Goal: Information Seeking & Learning: Learn about a topic

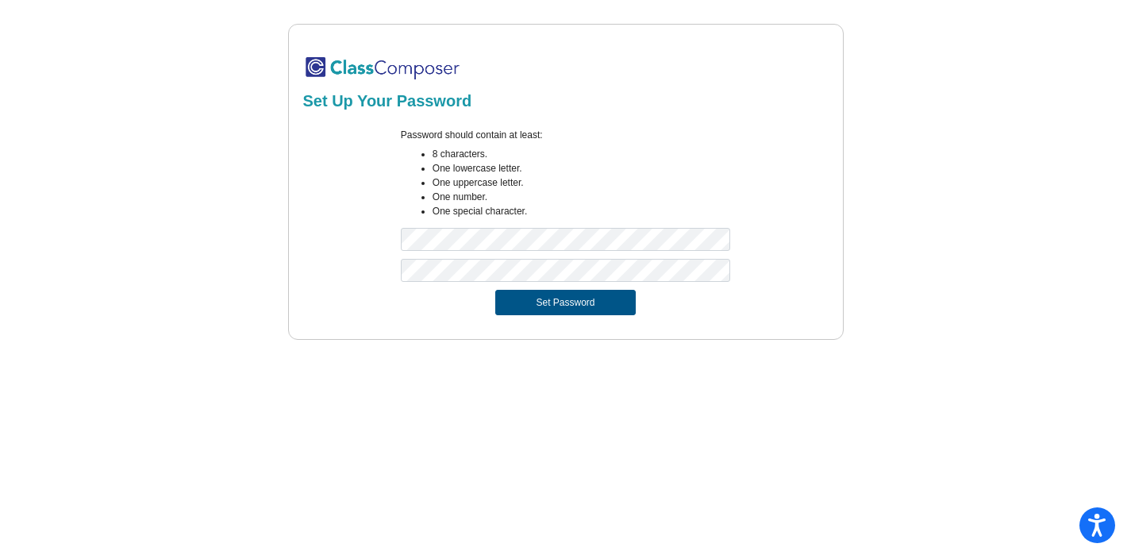
click at [571, 308] on button "Set Password" at bounding box center [565, 302] width 140 height 25
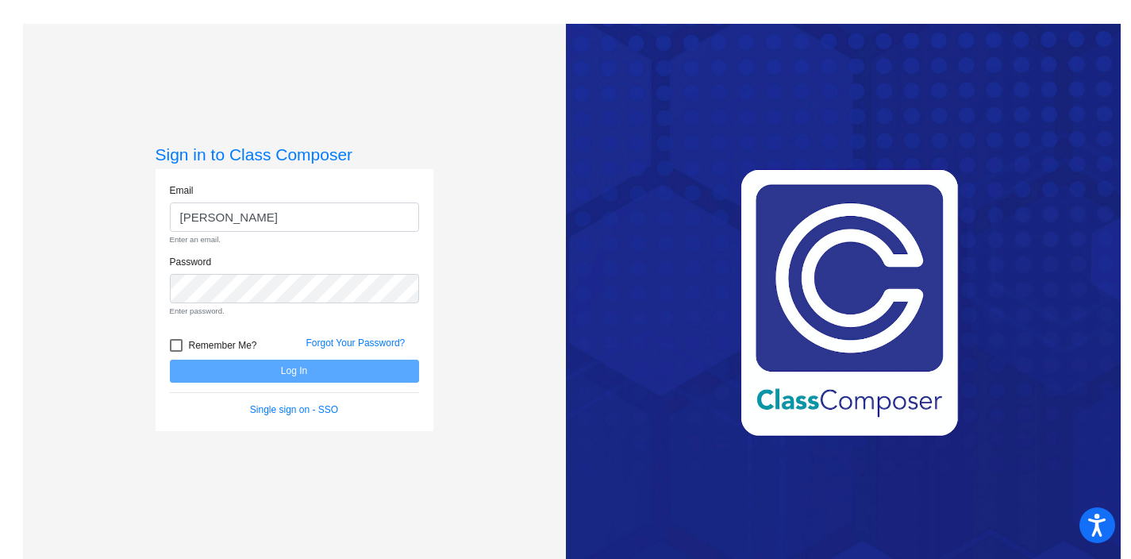
type input "[EMAIL_ADDRESS][PERSON_NAME][DOMAIN_NAME]"
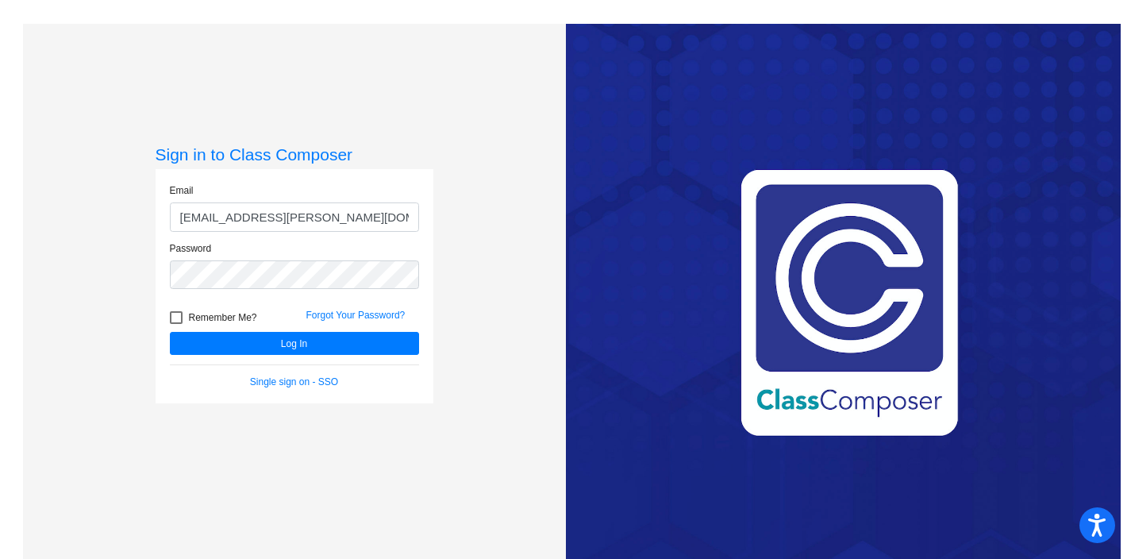
click at [176, 318] on div at bounding box center [176, 317] width 13 height 13
click at [176, 324] on input "Remember Me?" at bounding box center [175, 324] width 1 height 1
checkbox input "true"
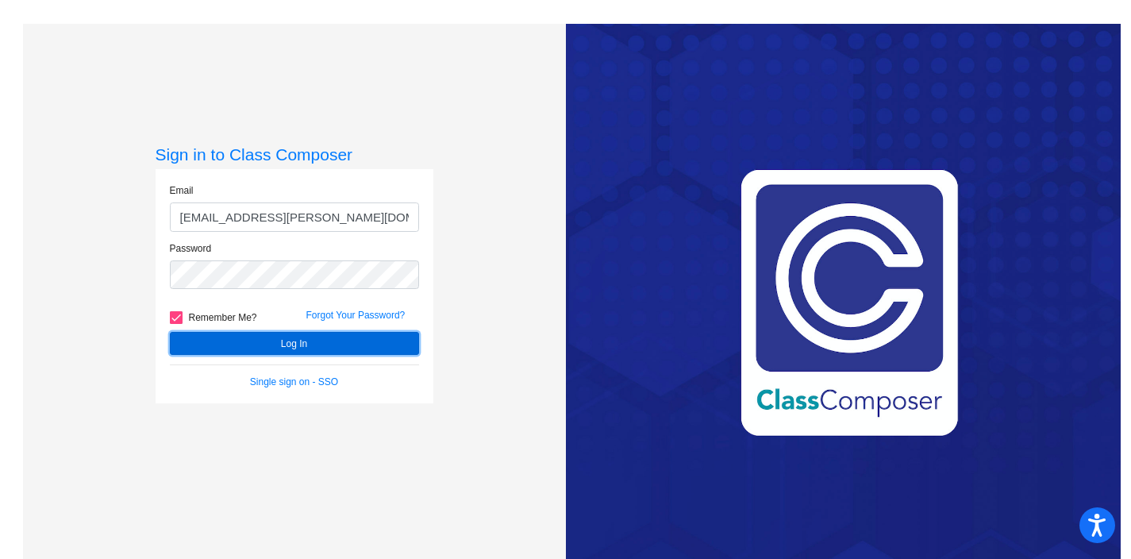
click at [298, 339] on button "Log In" at bounding box center [294, 343] width 249 height 23
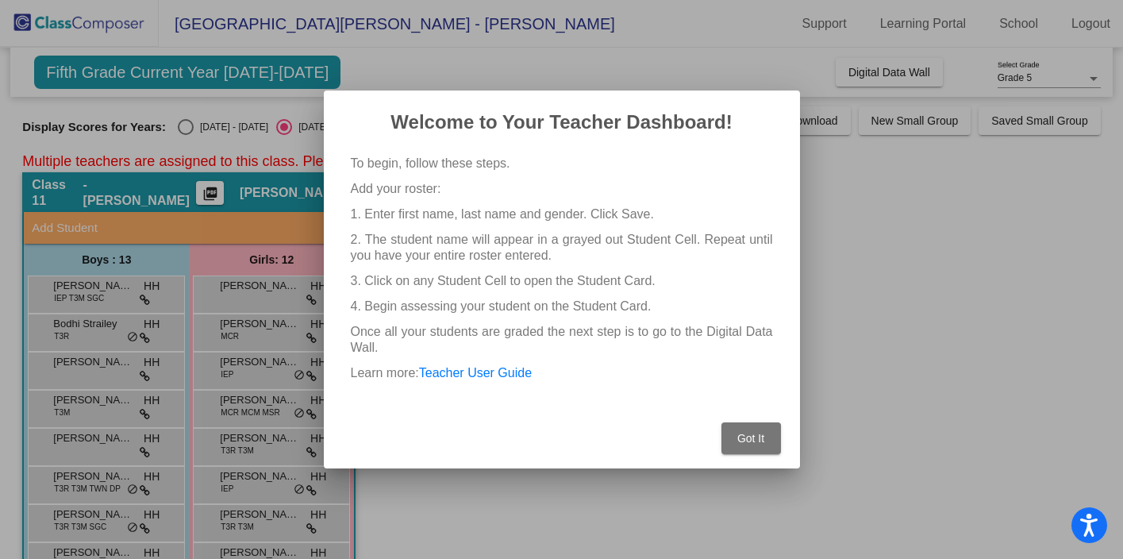
click at [758, 437] on span "Got It" at bounding box center [750, 438] width 27 height 13
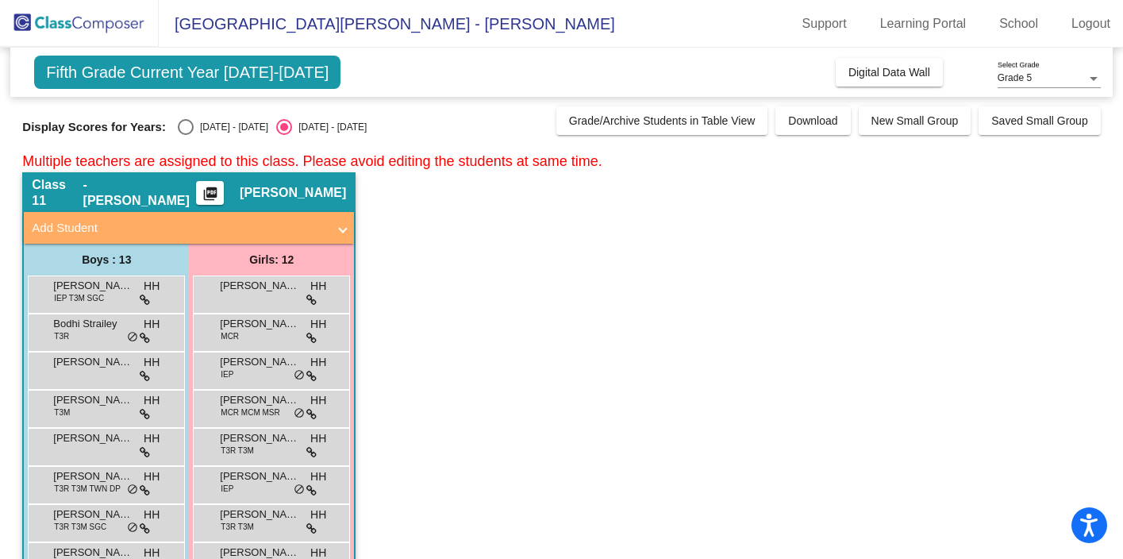
scroll to position [5, 0]
click at [179, 129] on div "Select an option" at bounding box center [186, 127] width 16 height 16
click at [185, 135] on input "2024 - 2025" at bounding box center [185, 135] width 1 height 1
radio input "true"
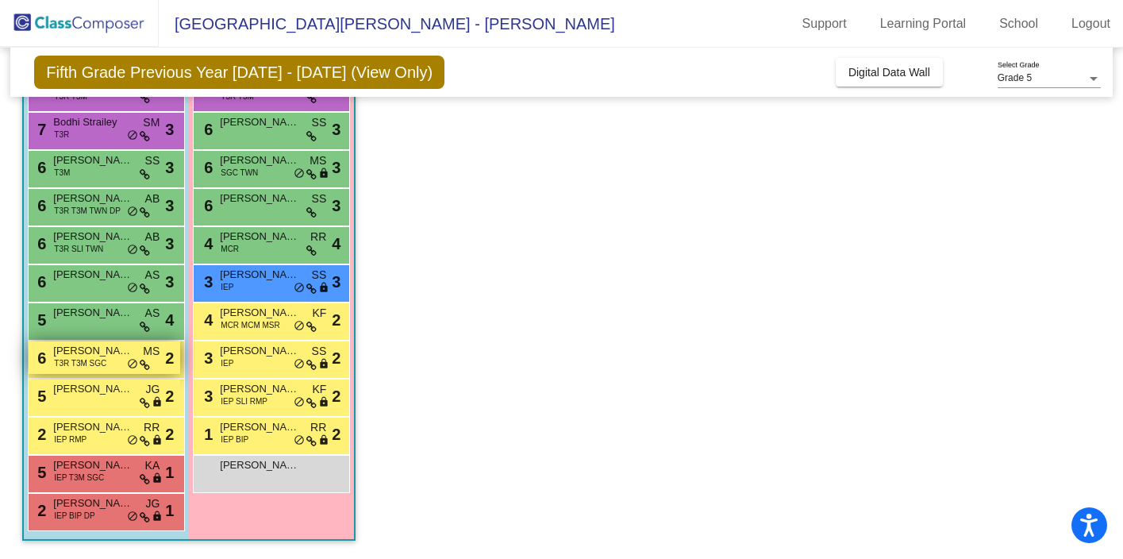
scroll to position [241, 0]
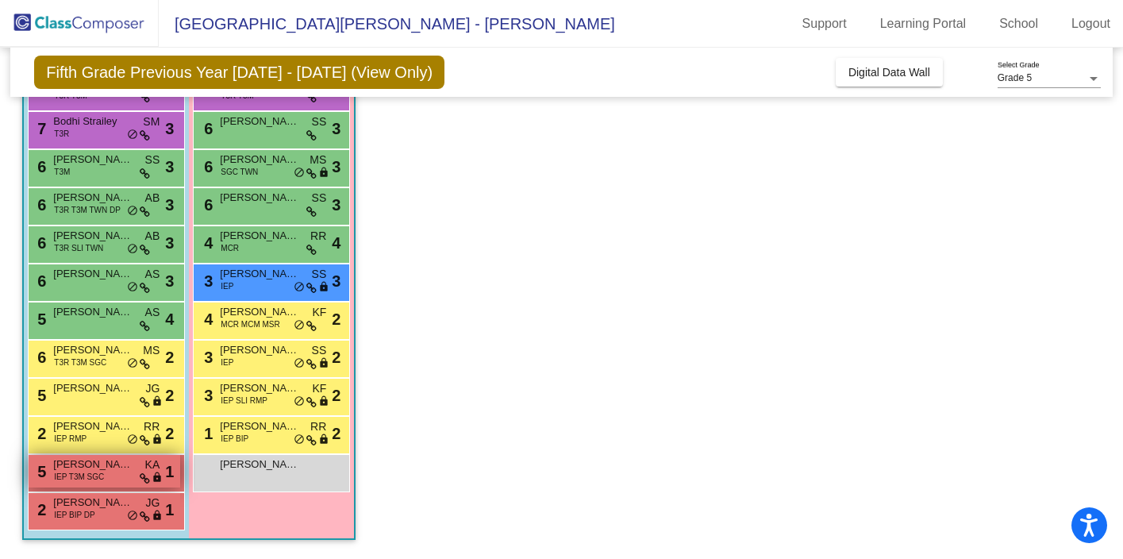
click at [114, 473] on div "5 Andrew Ellsworth IEP T3M SGC KA lock do_not_disturb_alt 1" at bounding box center [105, 471] width 152 height 33
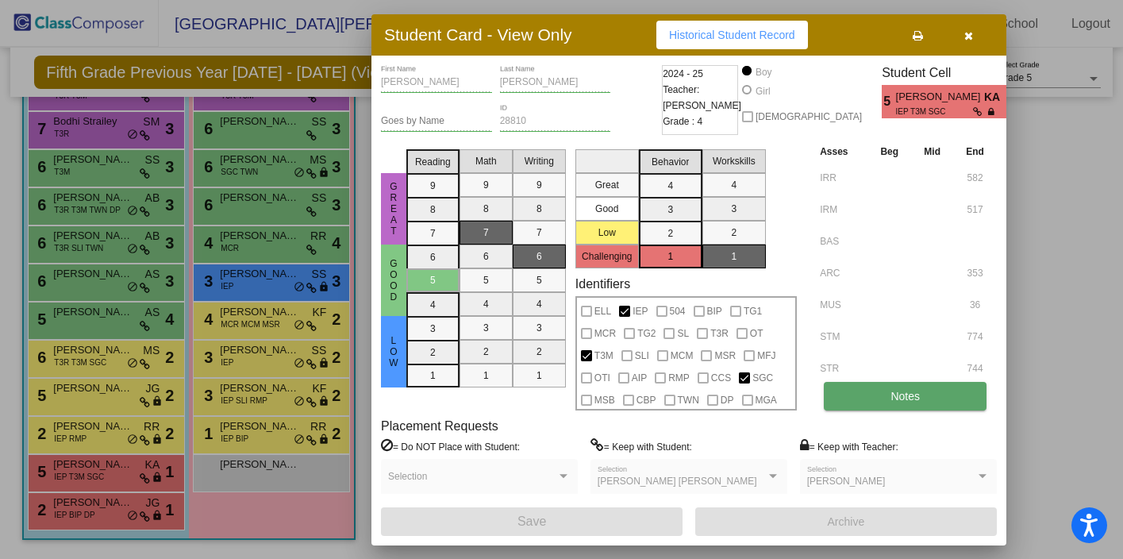
click at [924, 395] on button "Notes" at bounding box center [905, 396] width 163 height 29
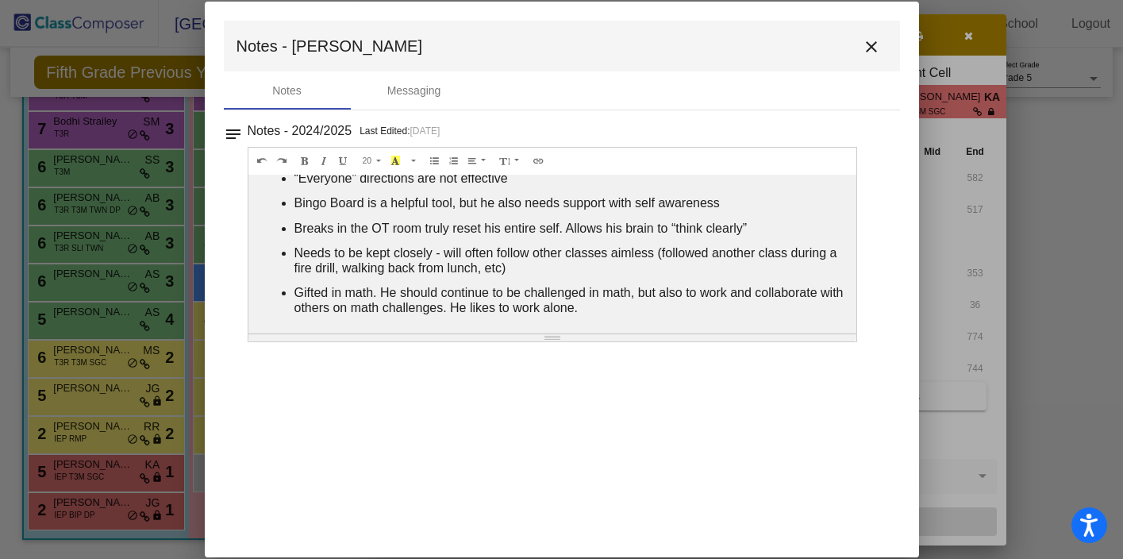
scroll to position [38, 0]
click at [875, 45] on mat-icon "close" at bounding box center [871, 46] width 19 height 19
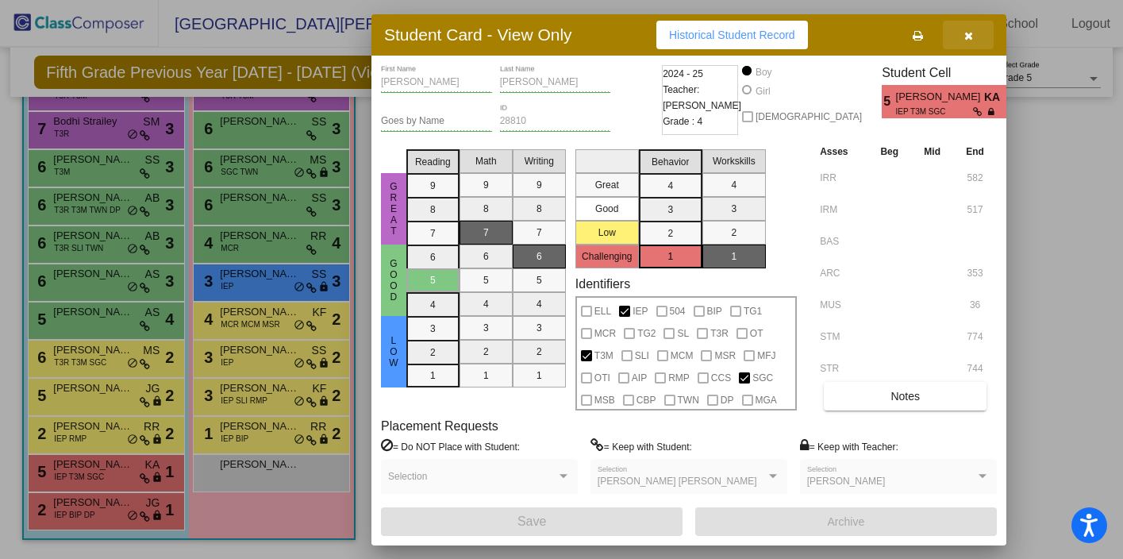
click at [970, 37] on icon "button" at bounding box center [968, 35] width 9 height 11
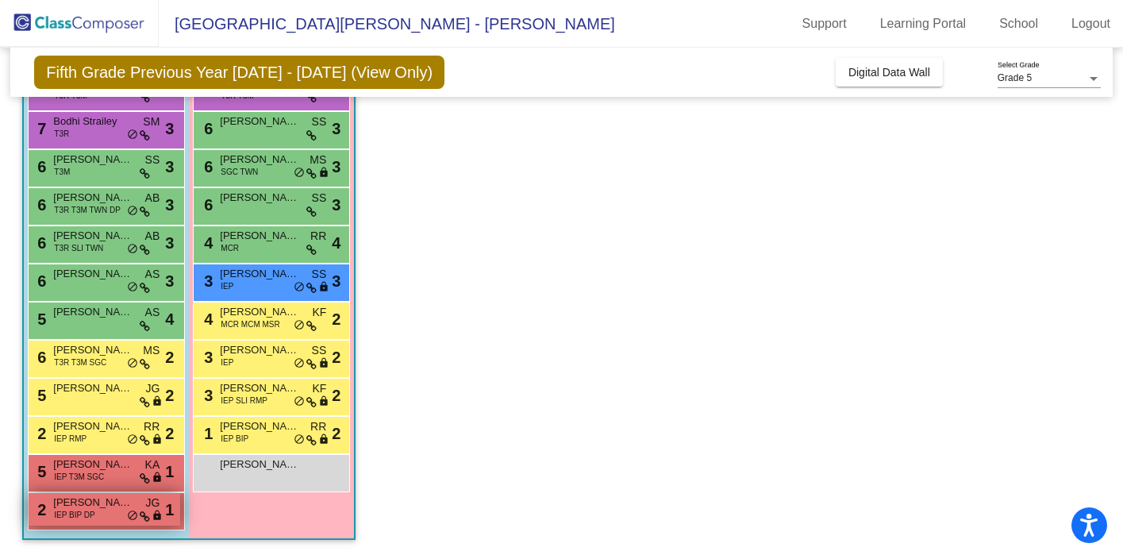
click at [90, 517] on span "IEP BIP DP" at bounding box center [74, 515] width 40 height 12
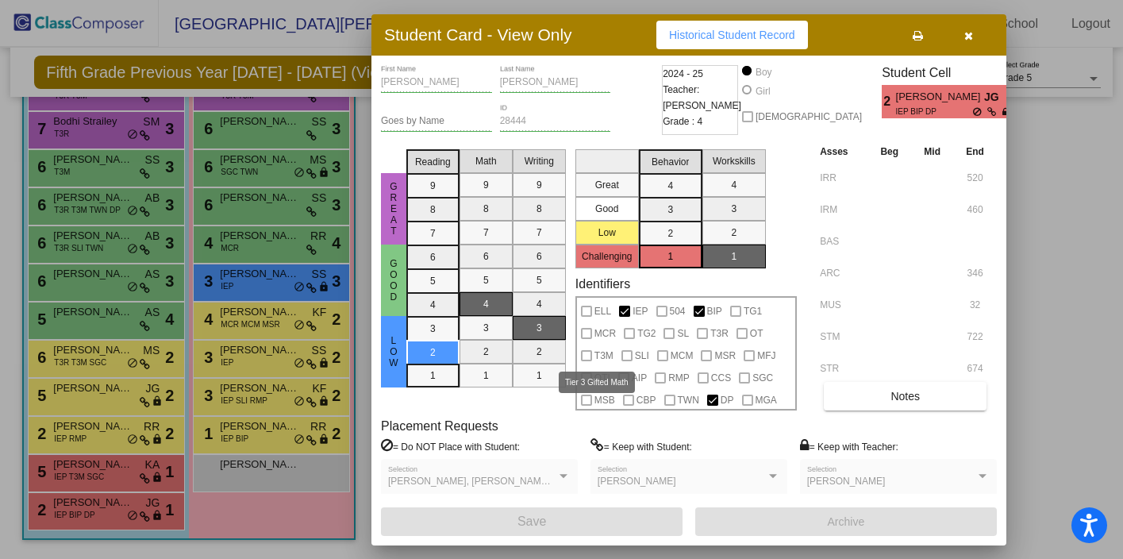
scroll to position [0, 0]
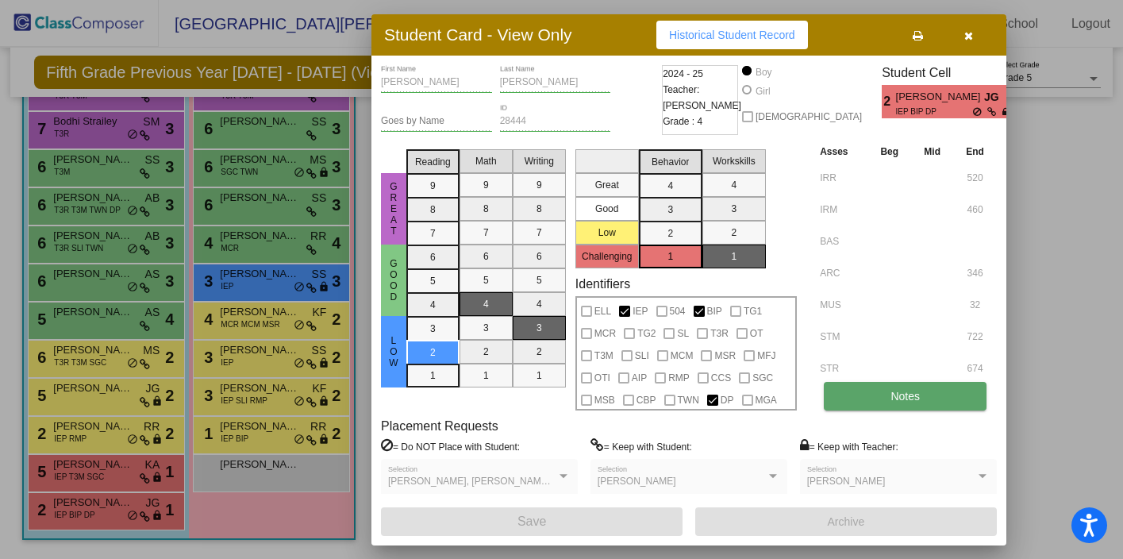
click at [880, 391] on button "Notes" at bounding box center [905, 396] width 163 height 29
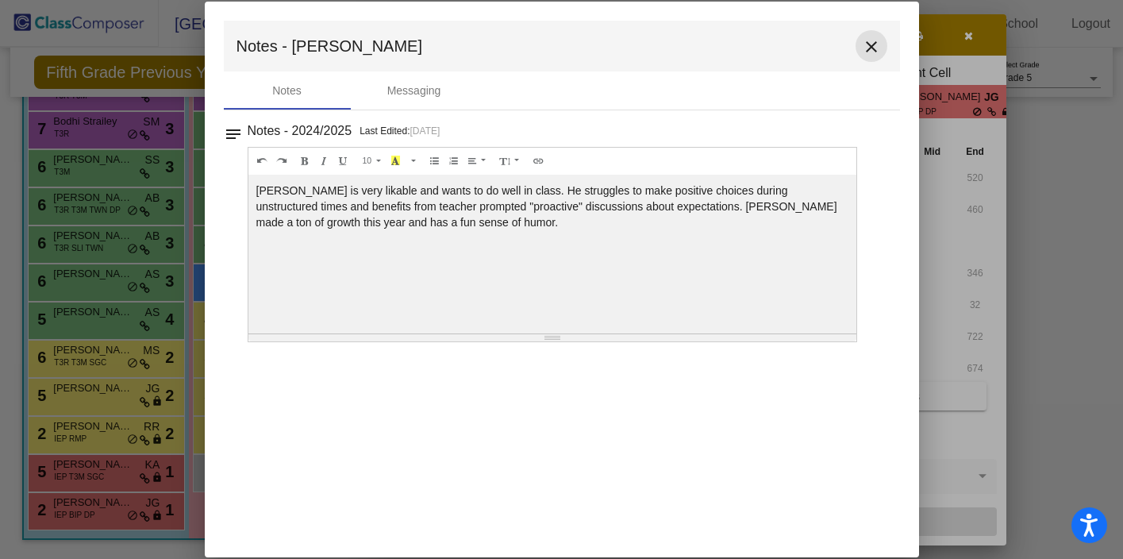
click at [872, 51] on mat-icon "close" at bounding box center [871, 46] width 19 height 19
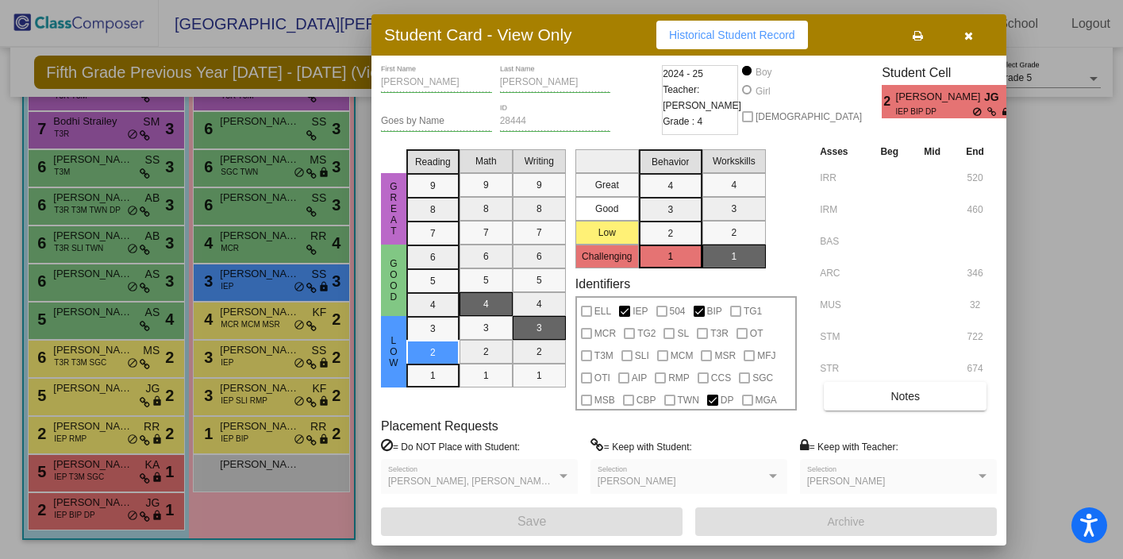
click at [970, 33] on icon "button" at bounding box center [968, 35] width 9 height 11
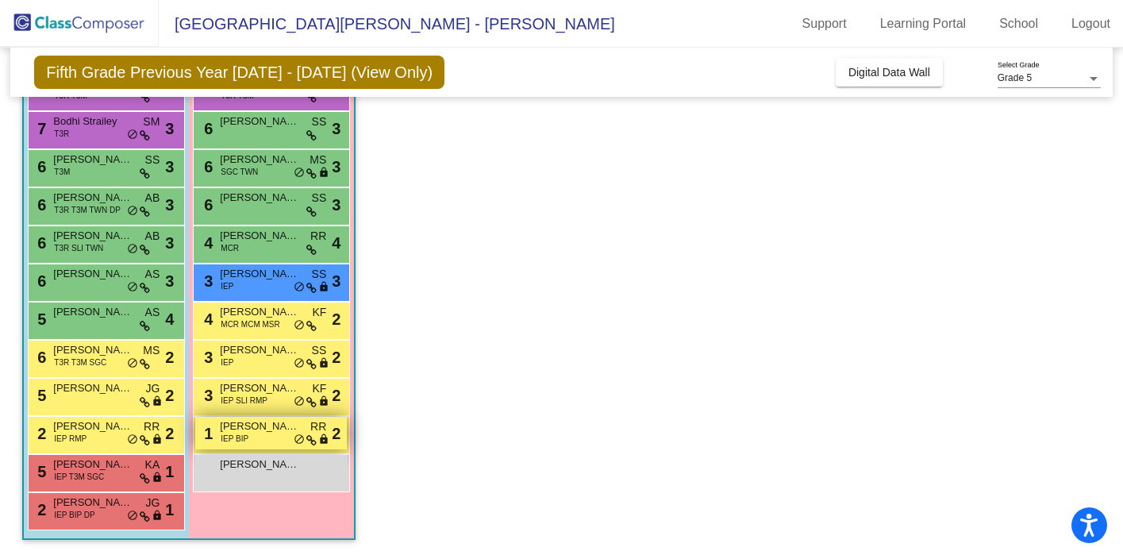
click at [298, 432] on span "Liahla Jeffers" at bounding box center [259, 426] width 79 height 16
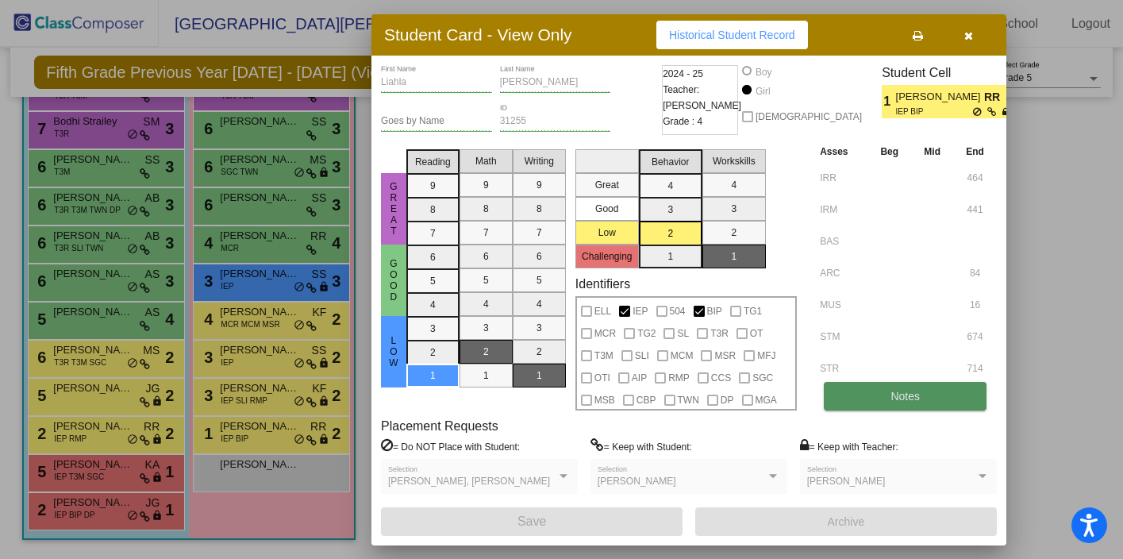
click at [909, 387] on button "Notes" at bounding box center [905, 396] width 163 height 29
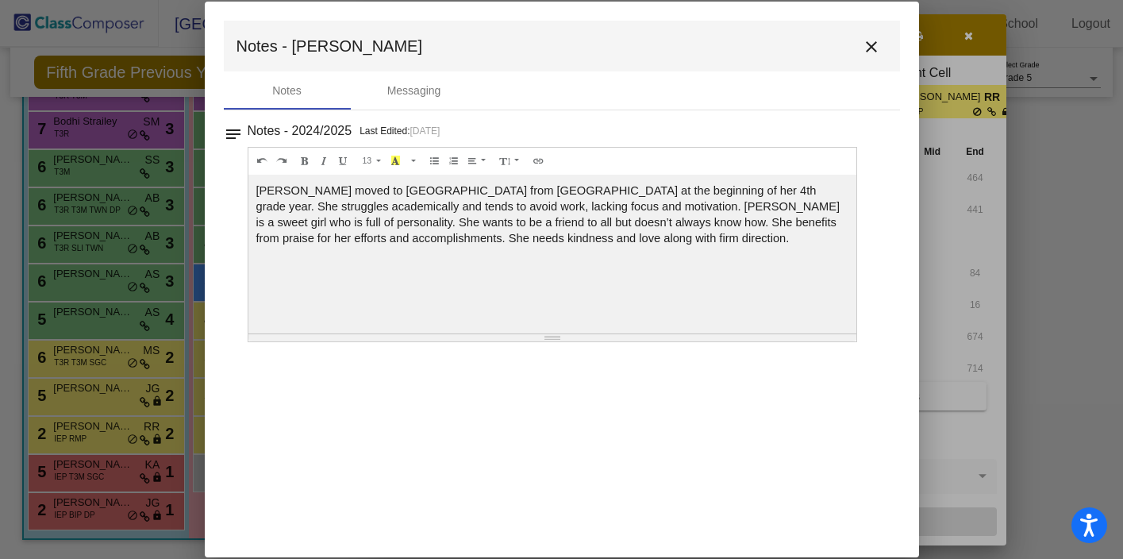
click at [872, 46] on mat-icon "close" at bounding box center [871, 46] width 19 height 19
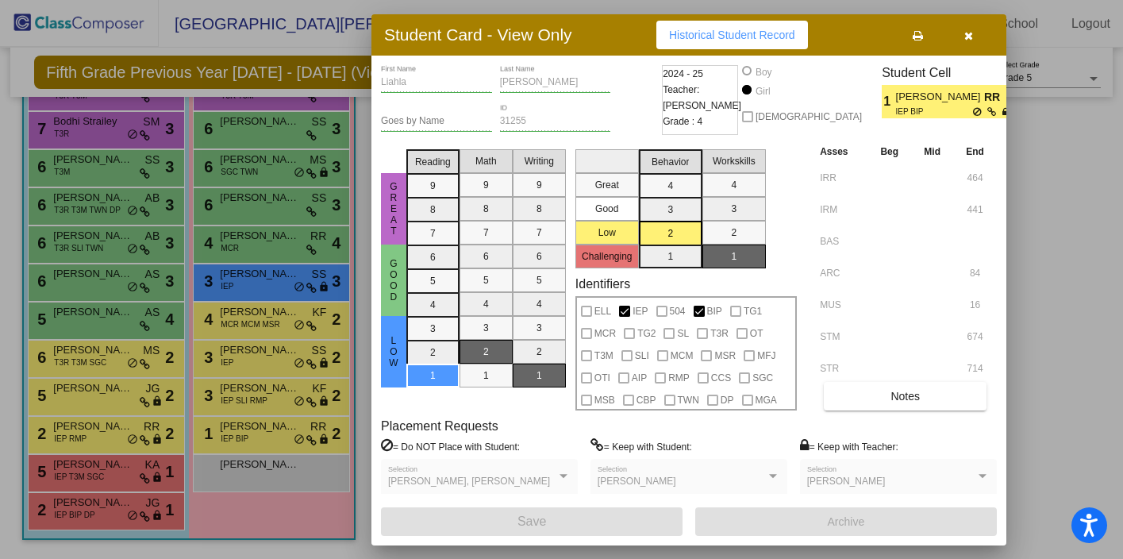
click at [267, 401] on div at bounding box center [561, 279] width 1123 height 559
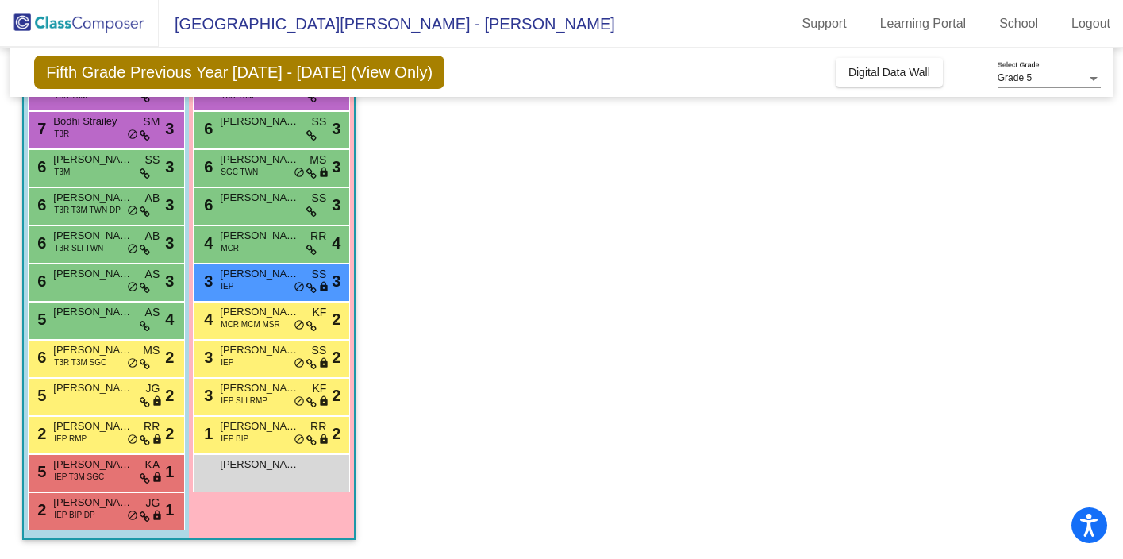
click at [267, 401] on div "3 Marissa Pari-Viar IEP SLI RMP KF lock do_not_disturb_alt 2" at bounding box center [271, 395] width 152 height 33
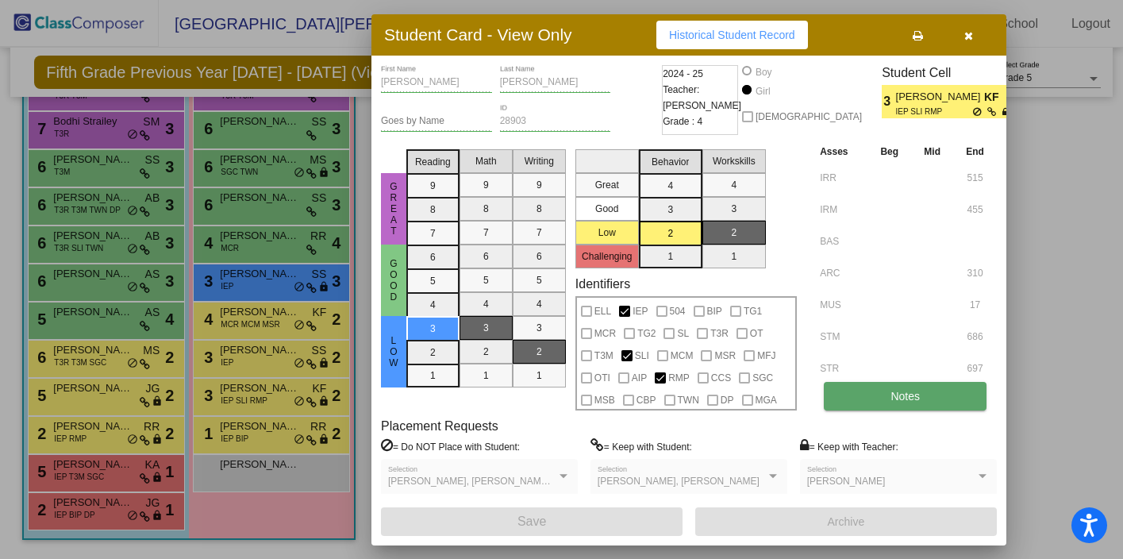
click at [895, 391] on span "Notes" at bounding box center [905, 396] width 29 height 13
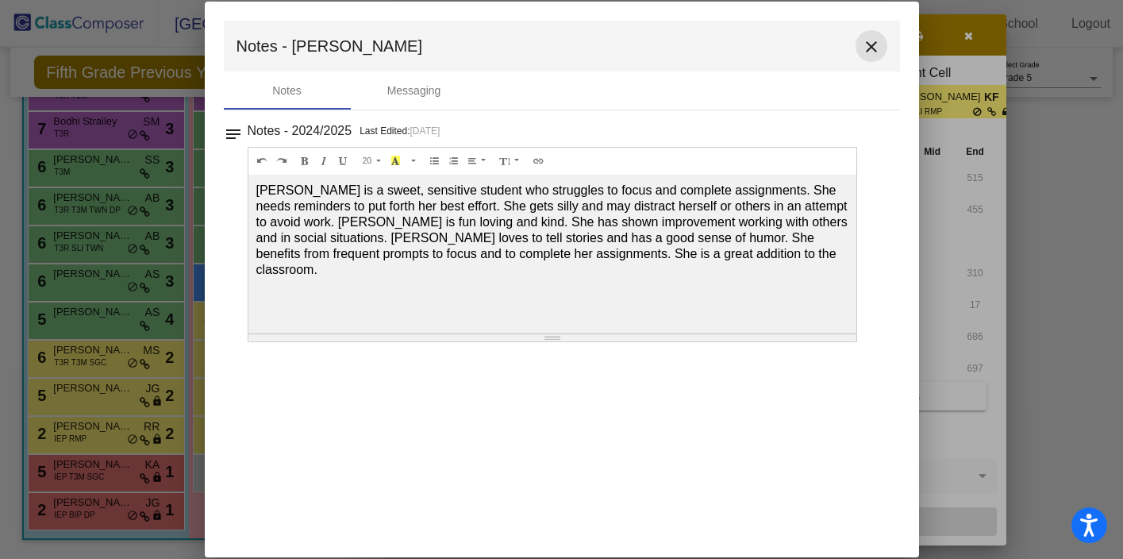
click at [873, 43] on mat-icon "close" at bounding box center [871, 46] width 19 height 19
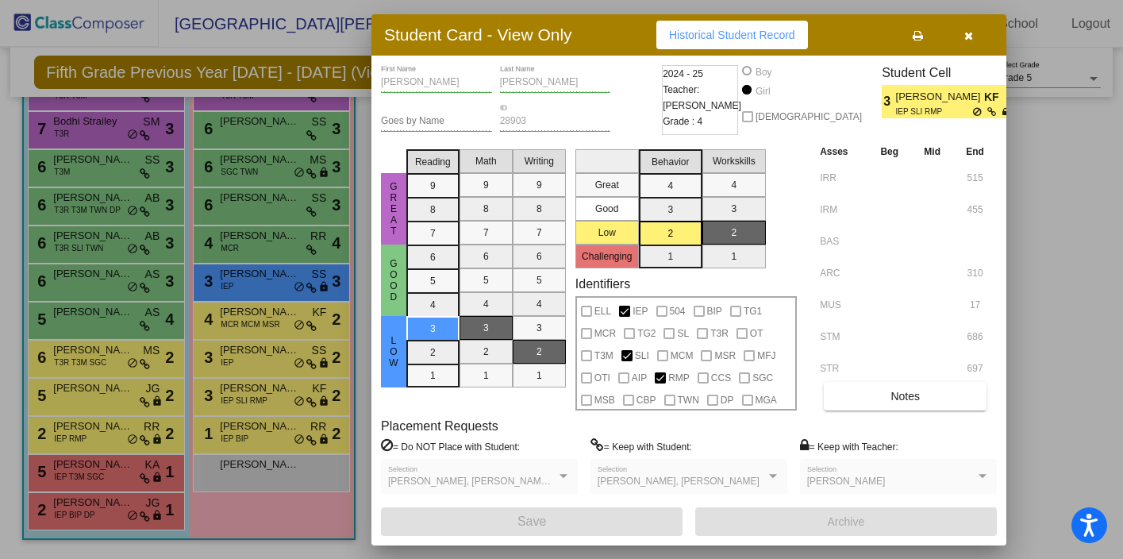
click at [266, 360] on div at bounding box center [561, 279] width 1123 height 559
click at [266, 360] on div "3 Kelsey Evans IEP SS lock do_not_disturb_alt 2" at bounding box center [271, 357] width 152 height 33
click at [868, 378] on td at bounding box center [890, 366] width 44 height 32
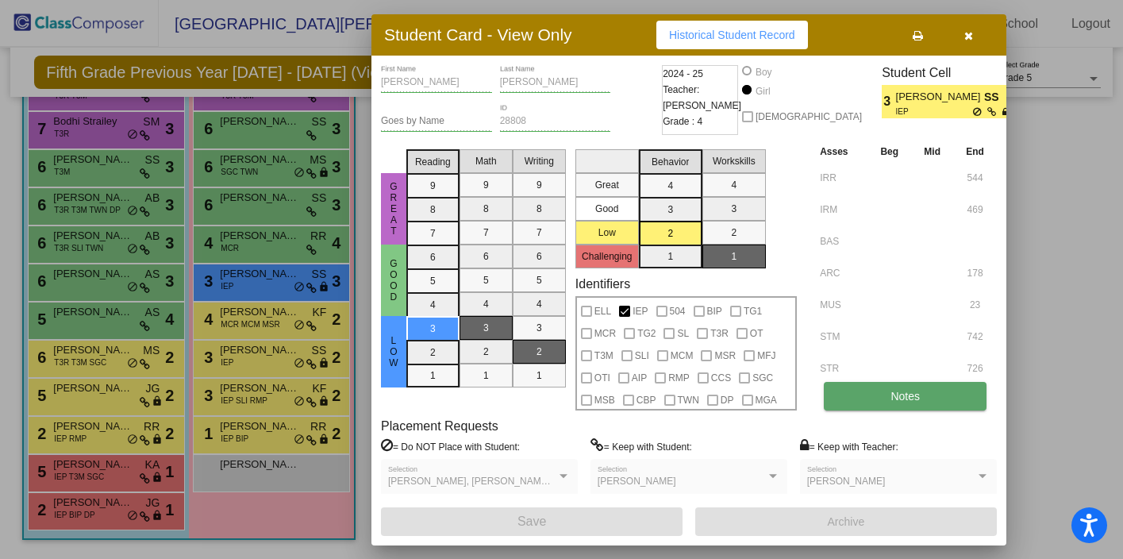
click at [865, 394] on button "Notes" at bounding box center [905, 396] width 163 height 29
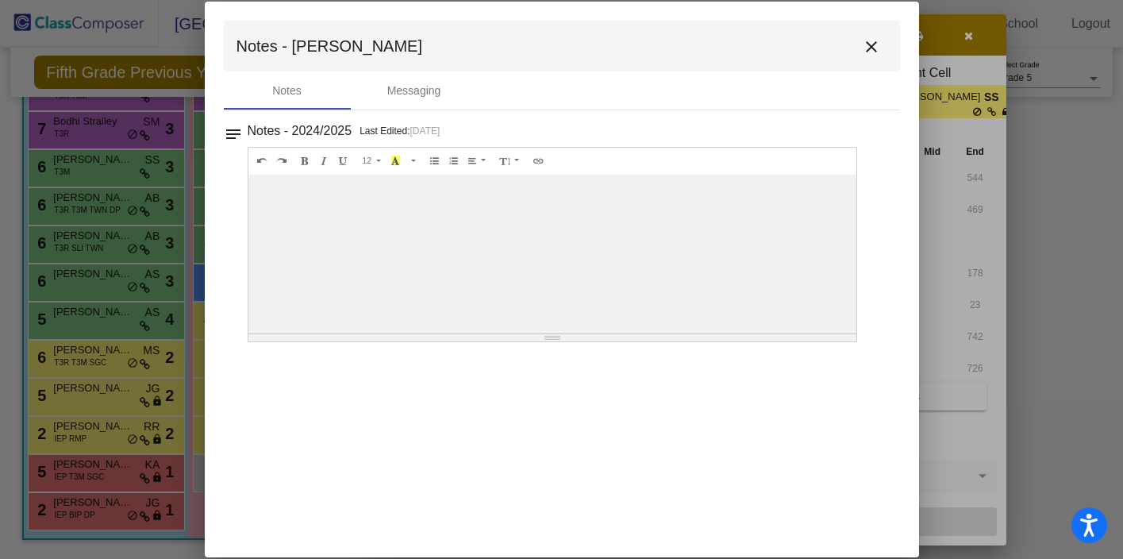
click at [871, 42] on mat-icon "close" at bounding box center [871, 46] width 19 height 19
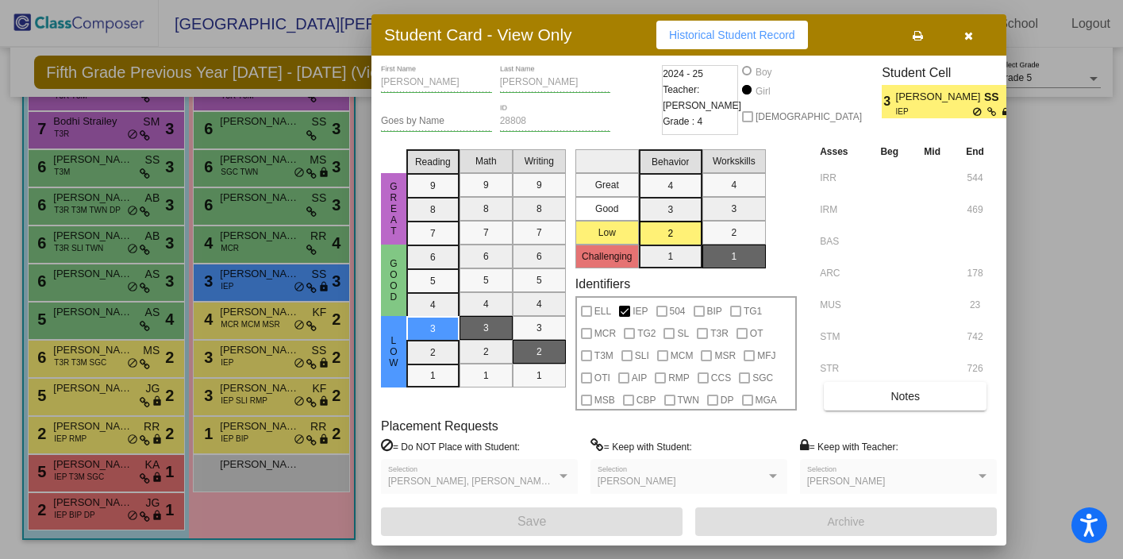
click at [273, 283] on div at bounding box center [561, 279] width 1123 height 559
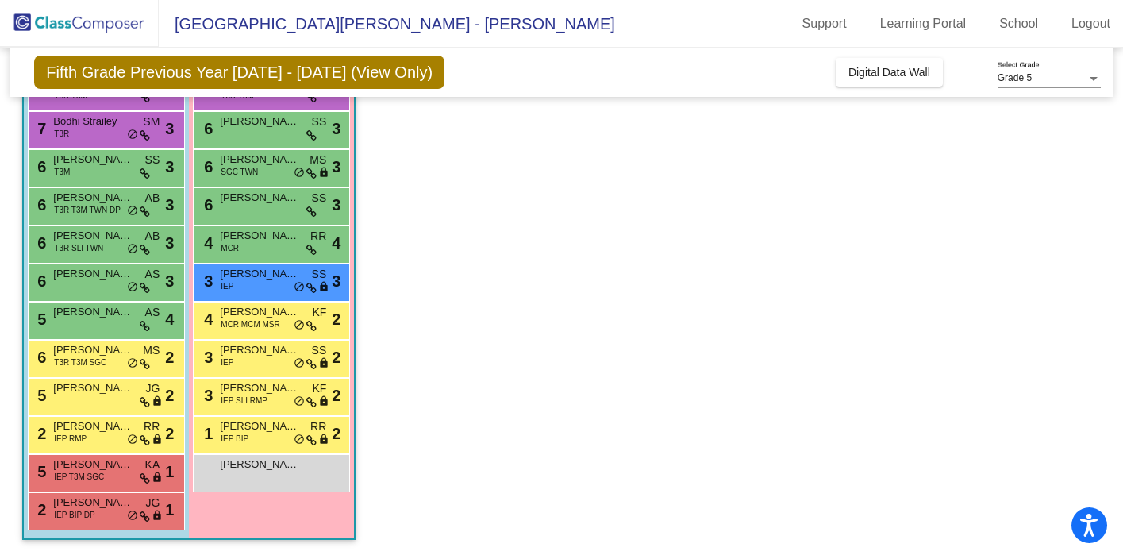
click at [273, 283] on div "3 Florence Carr IEP SS lock do_not_disturb_alt 3" at bounding box center [271, 280] width 152 height 33
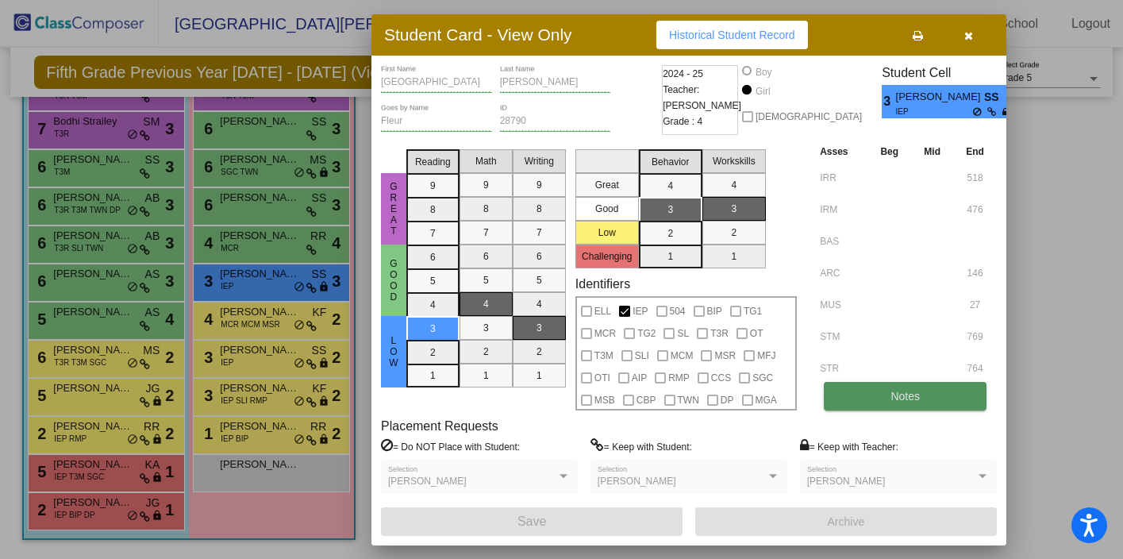
click at [877, 398] on button "Notes" at bounding box center [905, 396] width 163 height 29
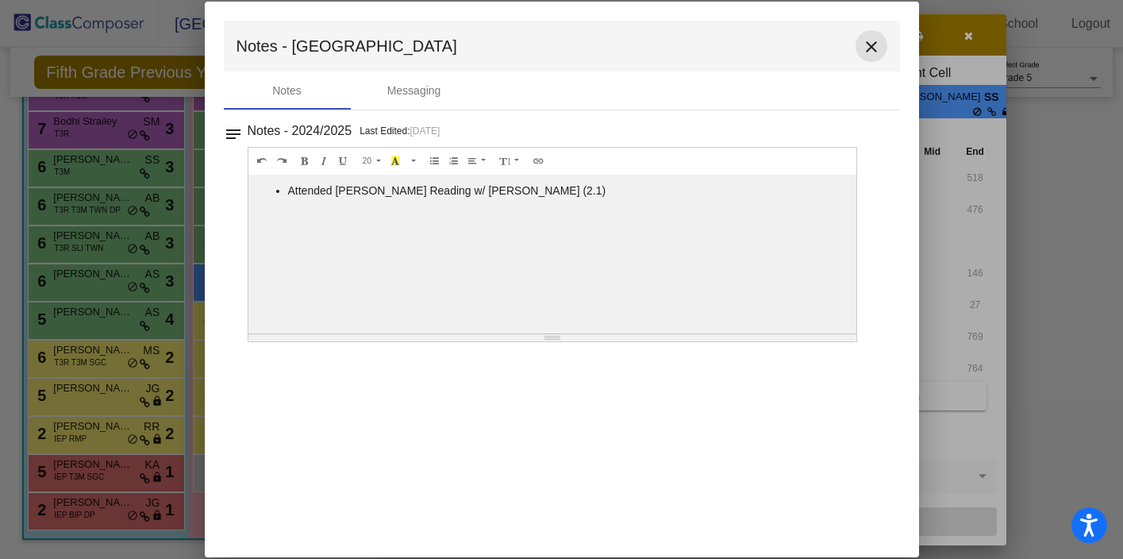
click at [868, 43] on mat-icon "close" at bounding box center [871, 46] width 19 height 19
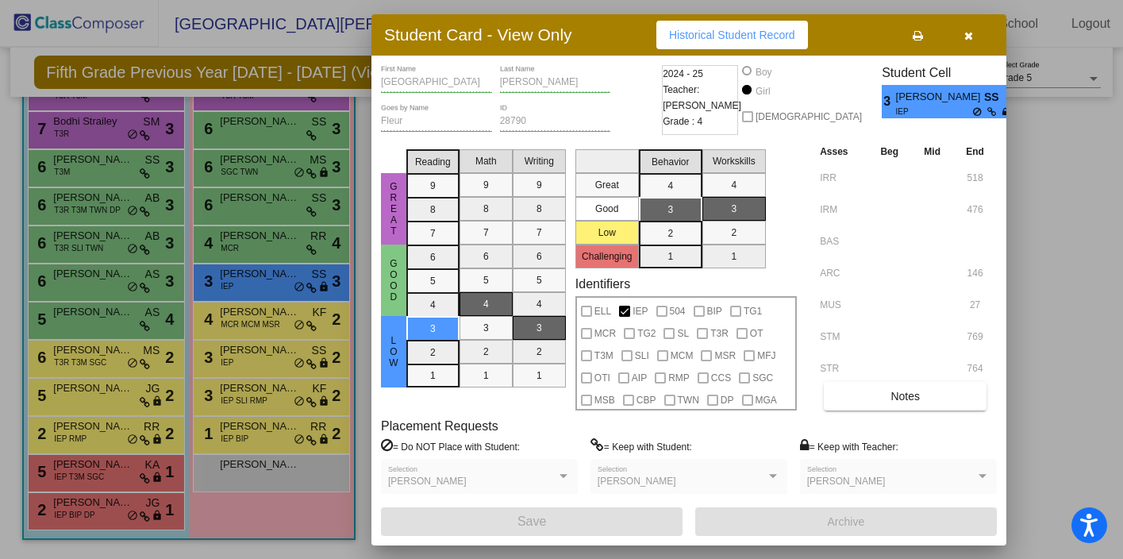
click at [966, 34] on icon "button" at bounding box center [968, 35] width 9 height 11
